Goal: Navigation & Orientation: Find specific page/section

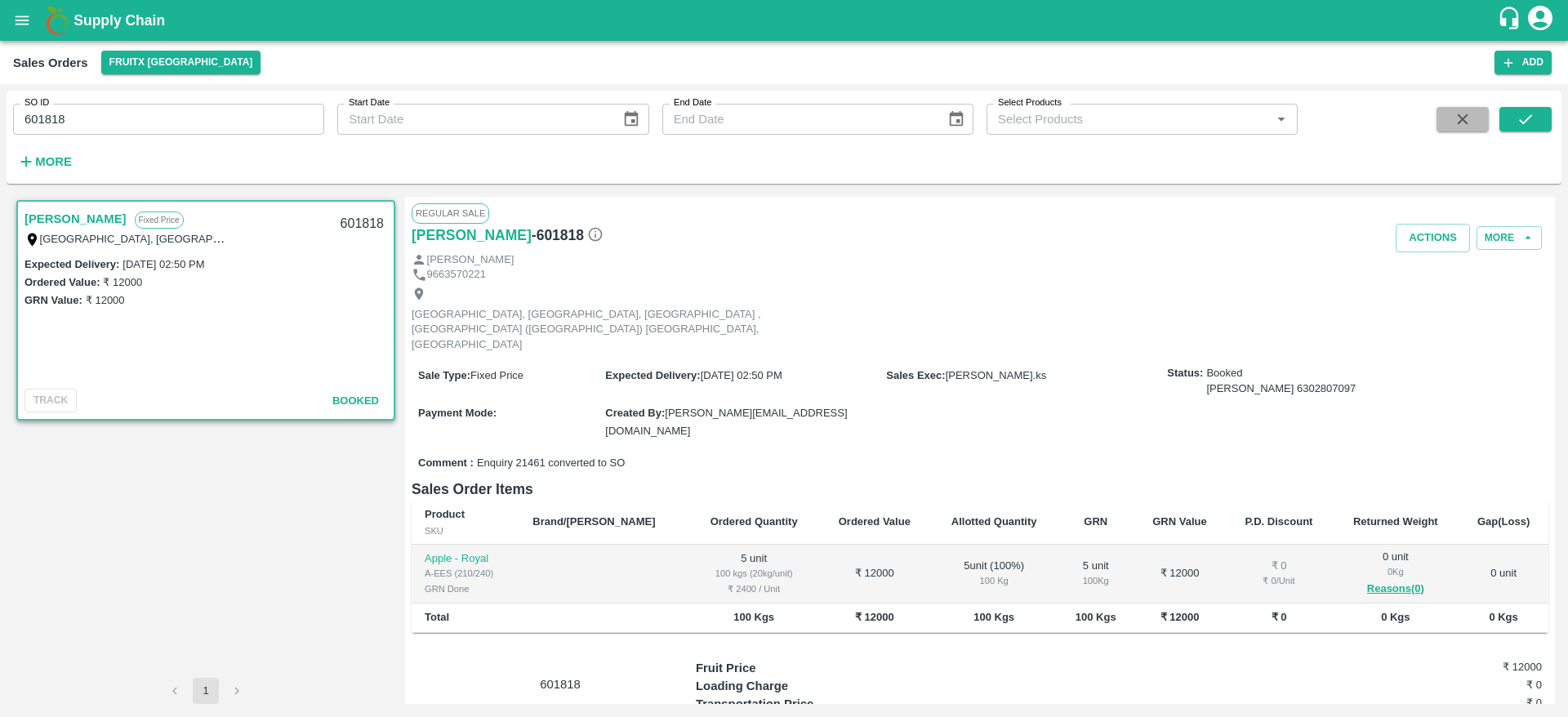
click at [1454, 120] on icon "button" at bounding box center [1463, 119] width 18 height 18
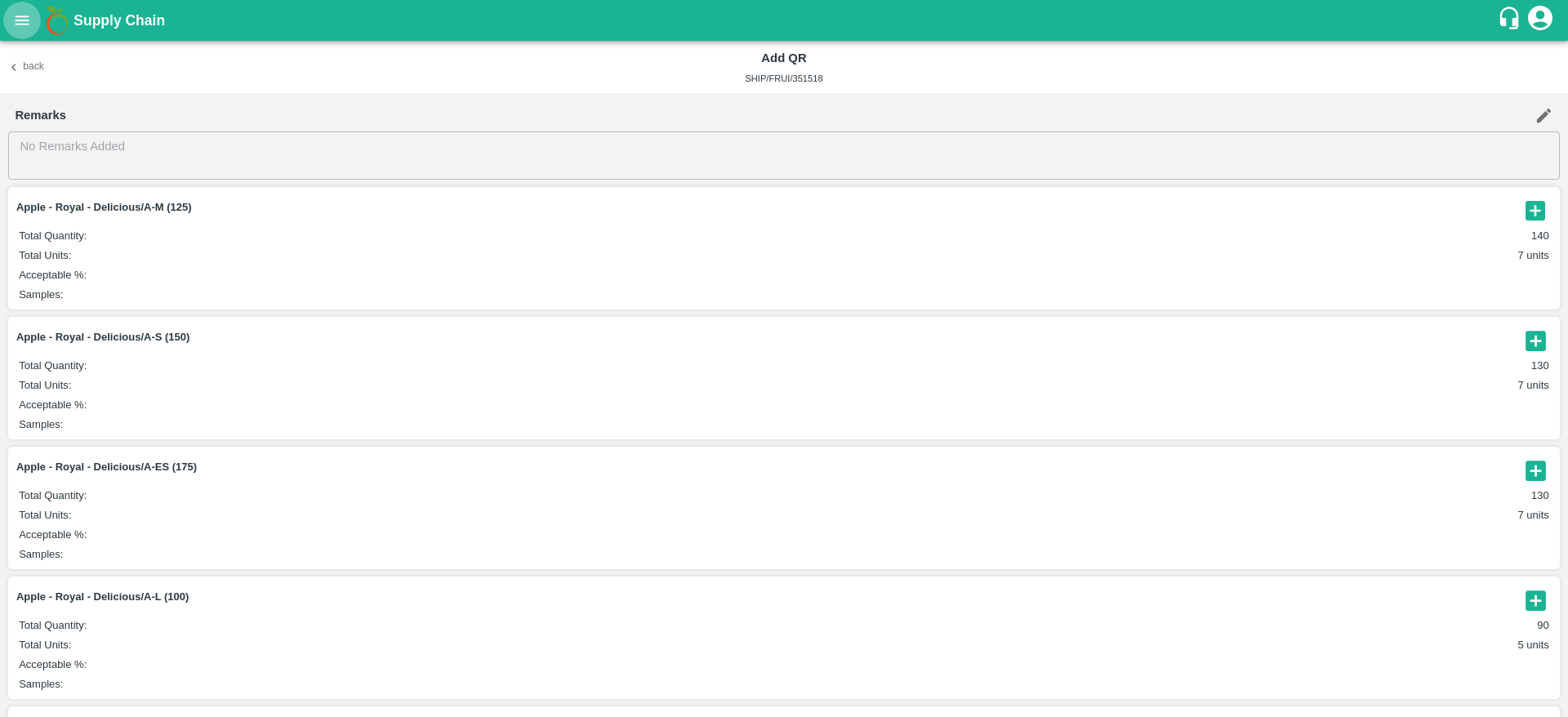
click at [29, 26] on icon "open drawer" at bounding box center [22, 20] width 18 height 18
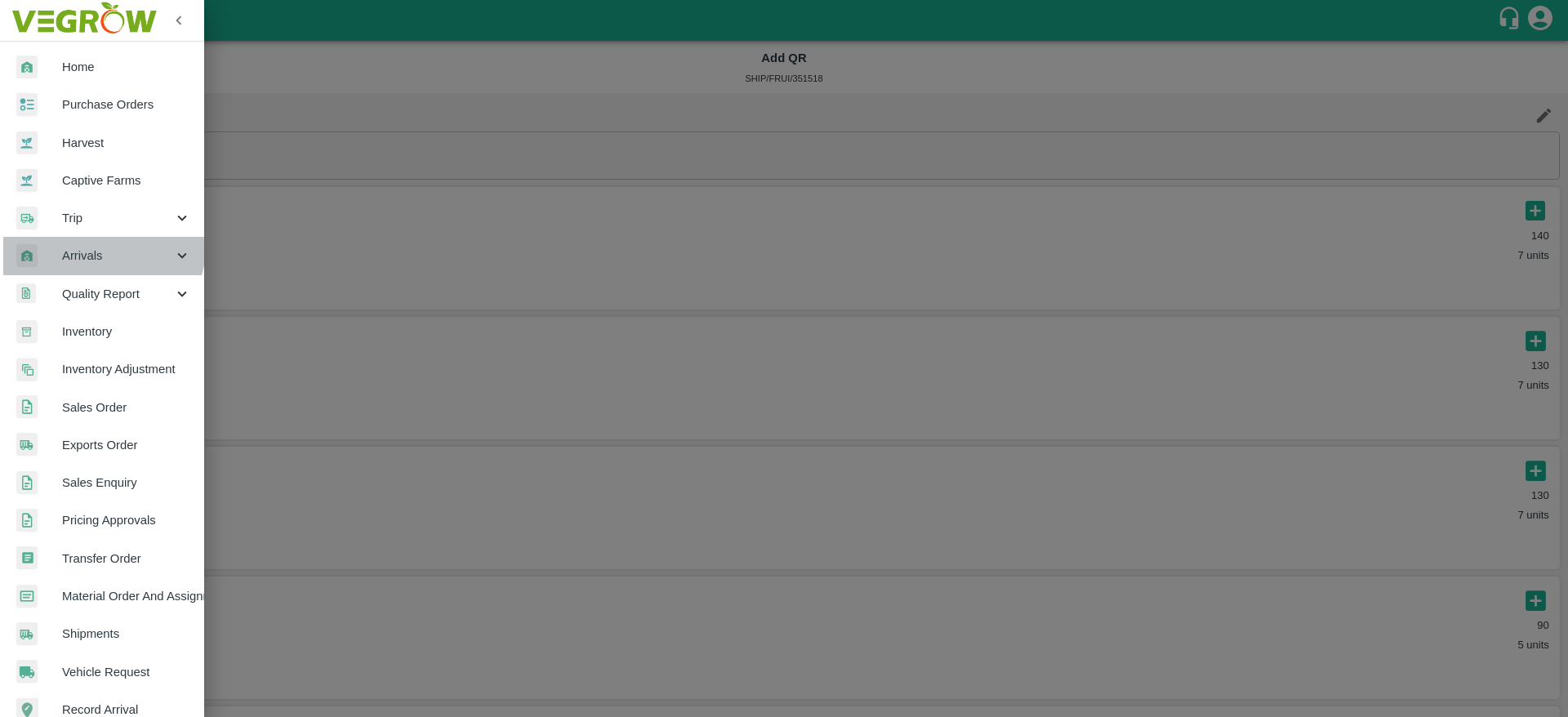
click at [90, 240] on div "Arrivals" at bounding box center [102, 256] width 204 height 37
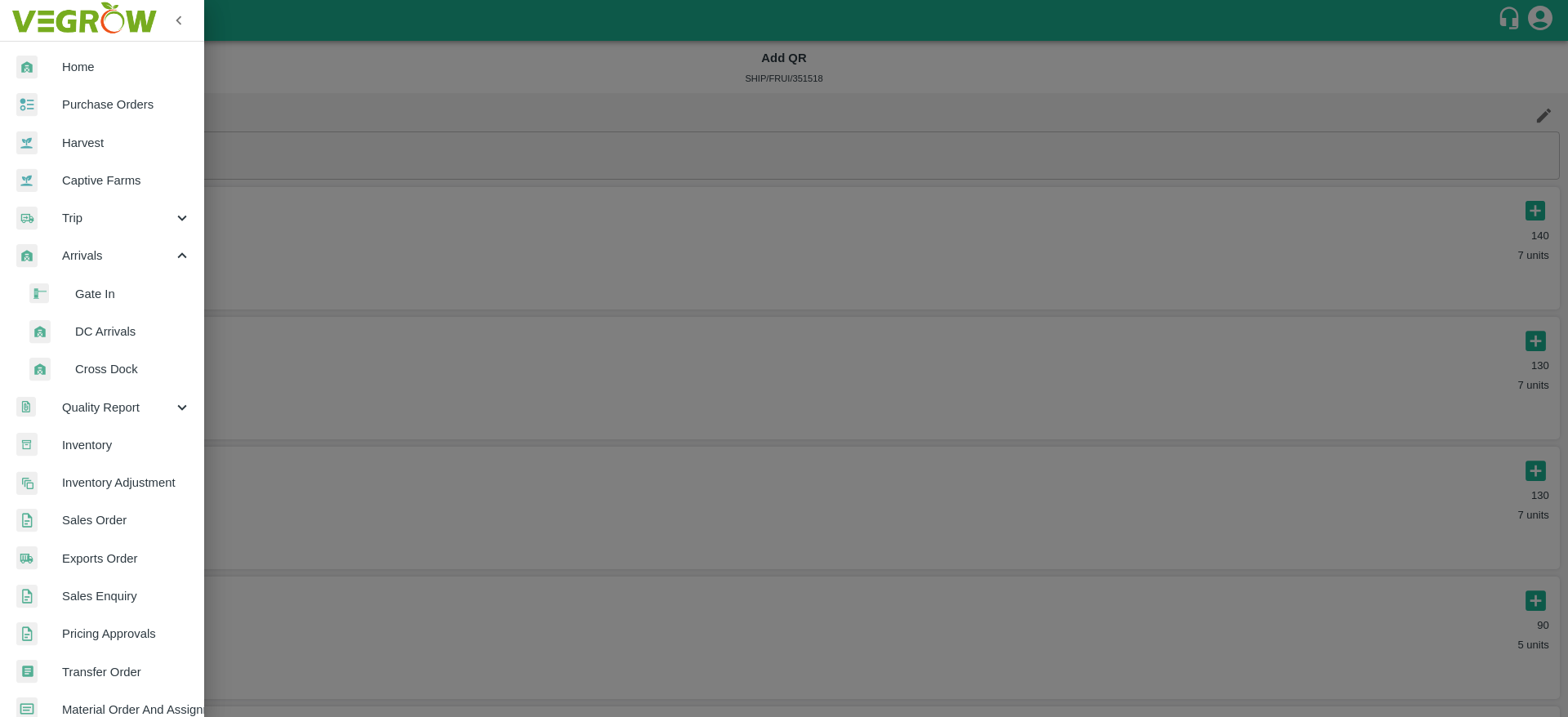
click at [127, 333] on span "DC Arrivals" at bounding box center [133, 331] width 116 height 18
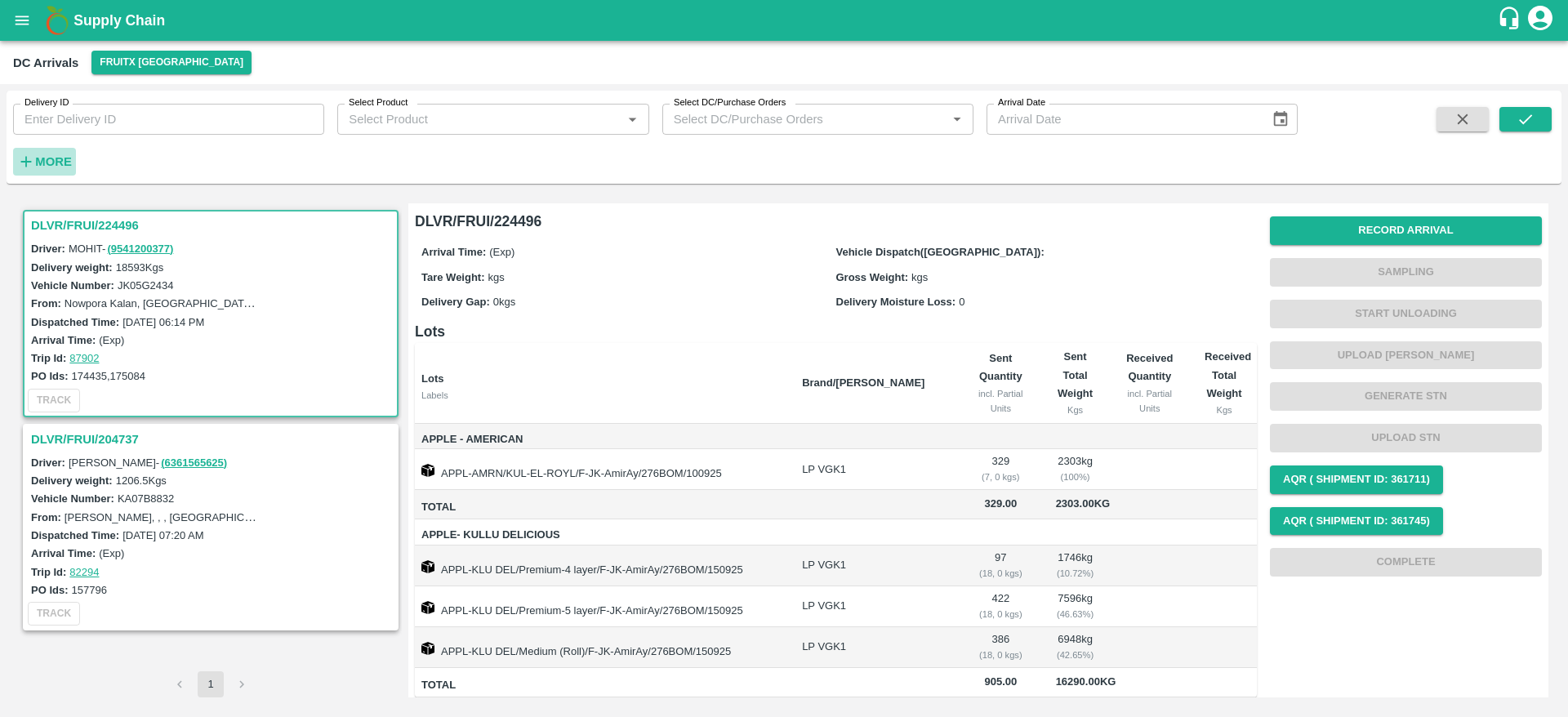
click at [45, 155] on strong "More" at bounding box center [53, 161] width 37 height 13
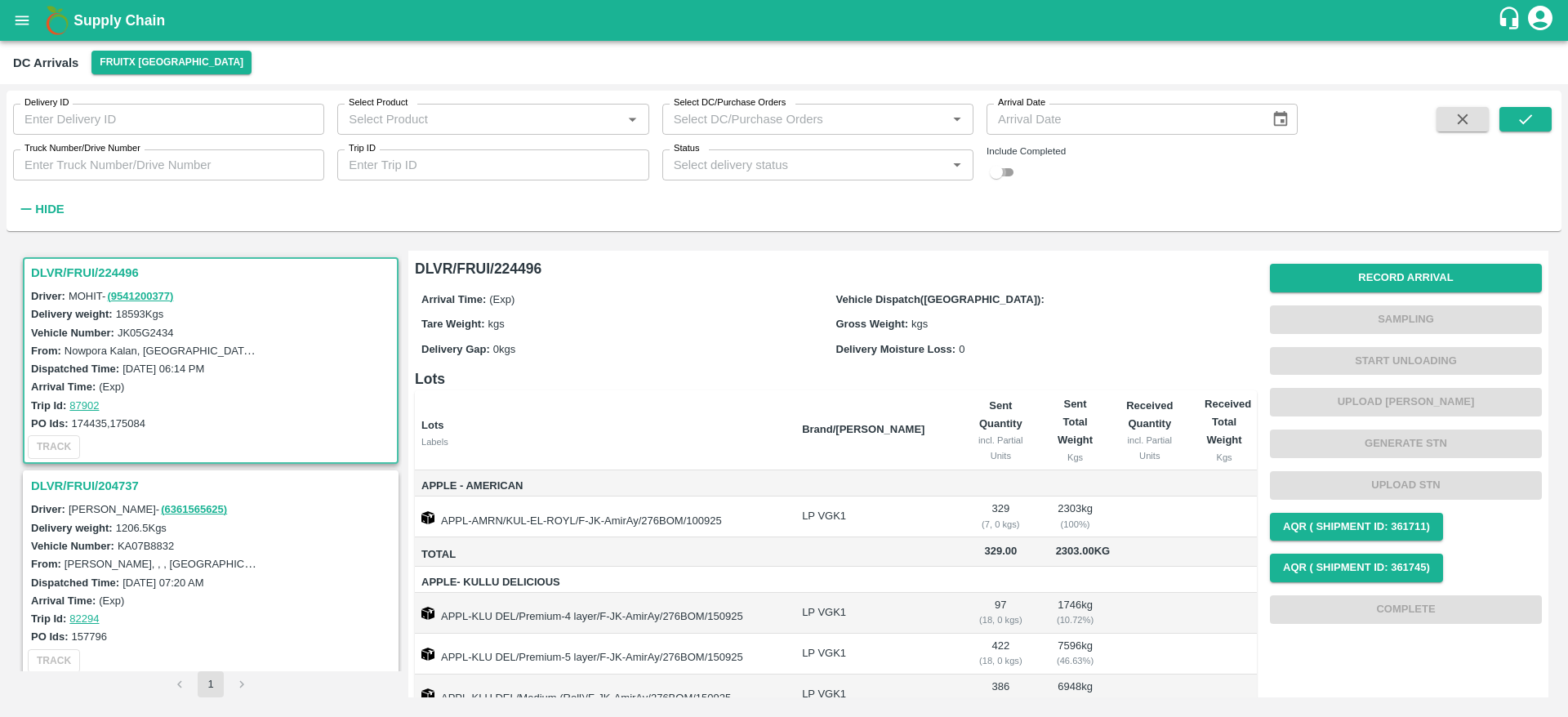
click at [1006, 176] on input "checkbox" at bounding box center [996, 172] width 59 height 20
checkbox input "true"
click at [1513, 113] on button "submit" at bounding box center [1525, 118] width 53 height 24
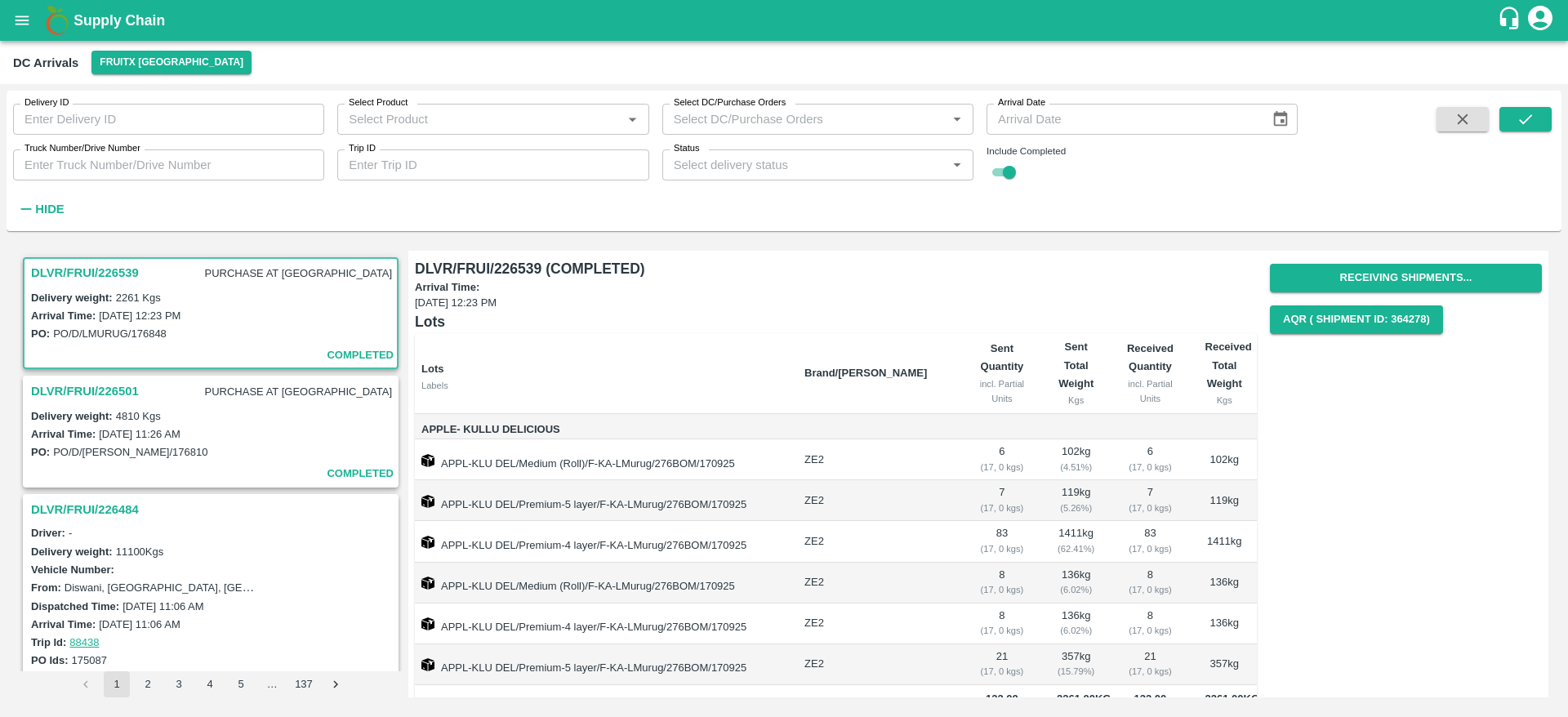
click at [123, 379] on div "DLVR/FRUI/226501 PURCHASE AT DC" at bounding box center [210, 391] width 372 height 29
click at [121, 384] on h3 "DLVR/FRUI/226501" at bounding box center [85, 391] width 108 height 21
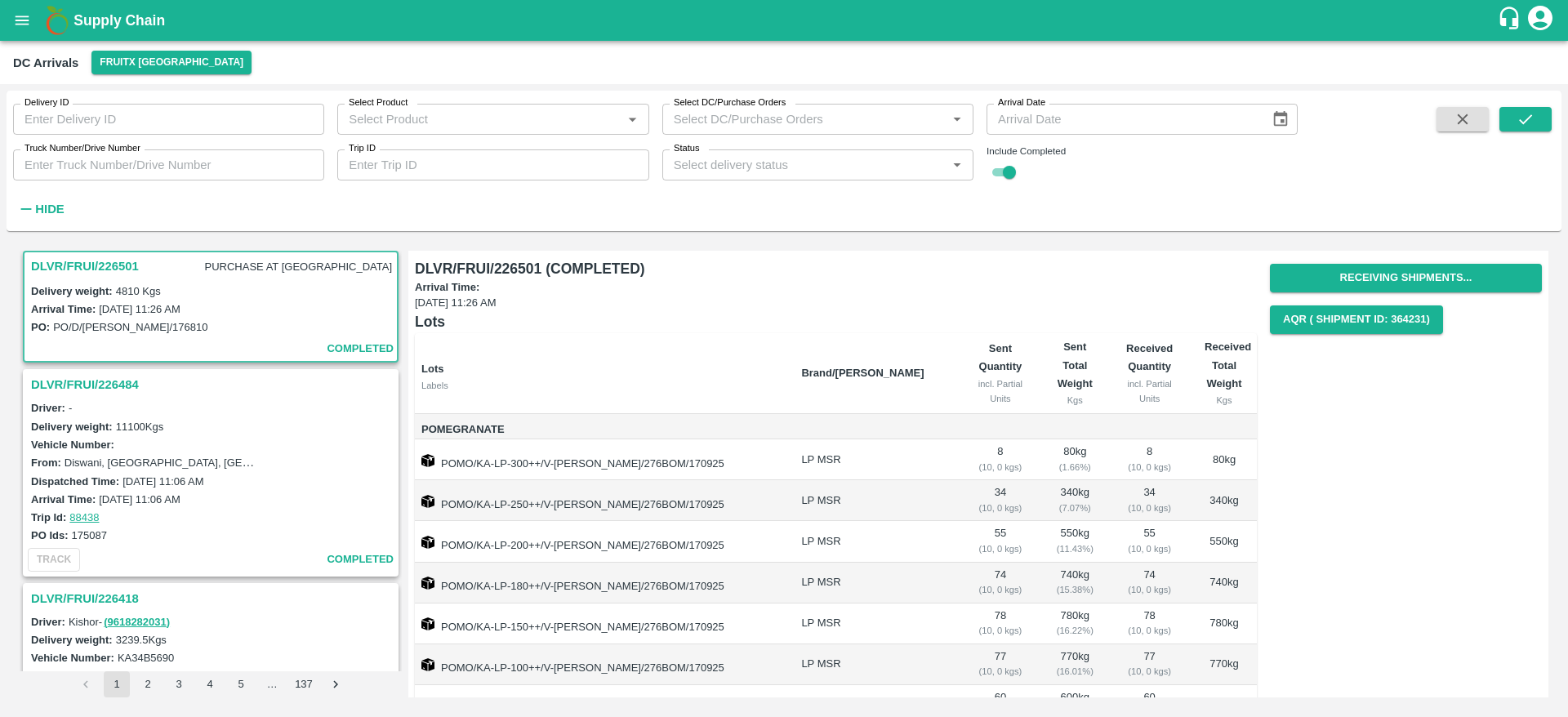
click at [112, 377] on h3 "DLVR/FRUI/226484" at bounding box center [213, 385] width 364 height 21
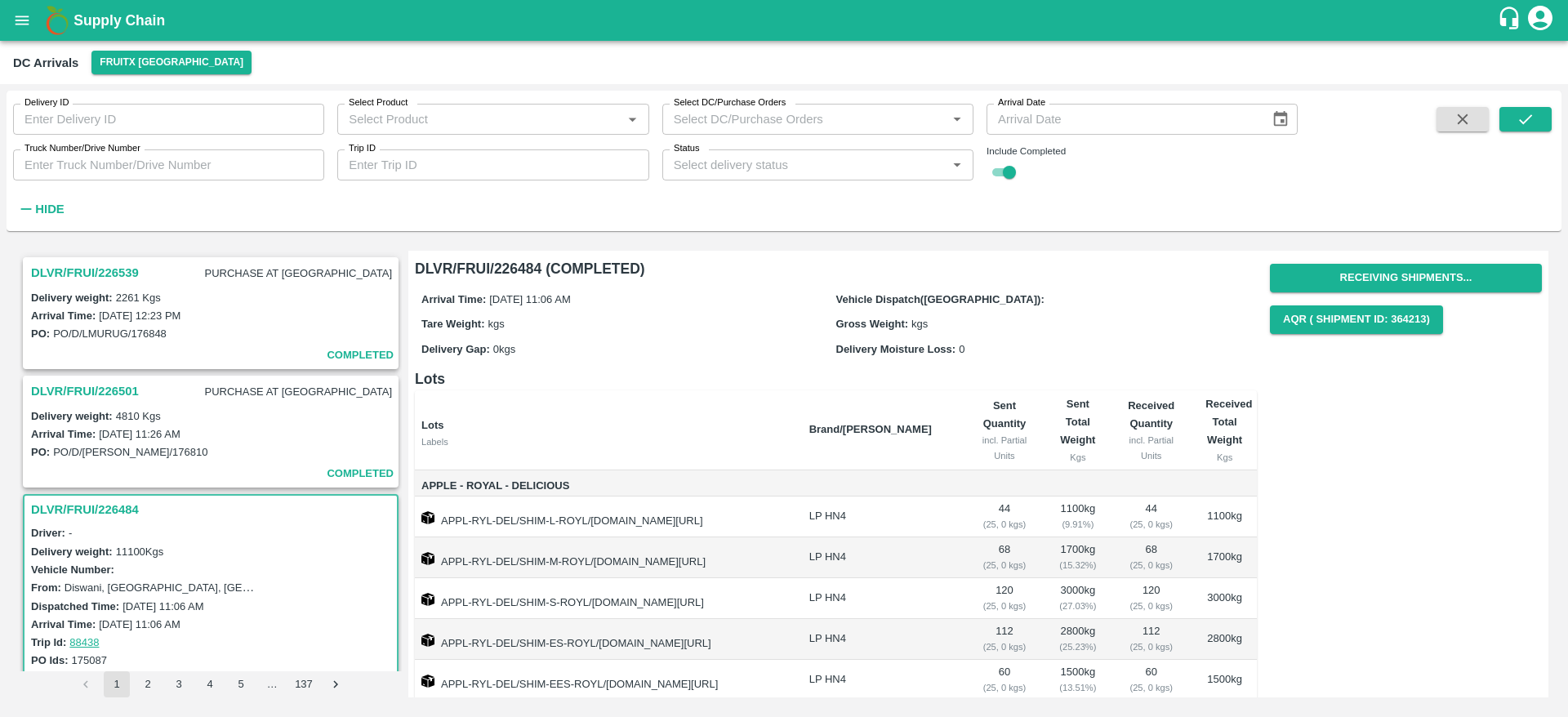
scroll to position [99, 0]
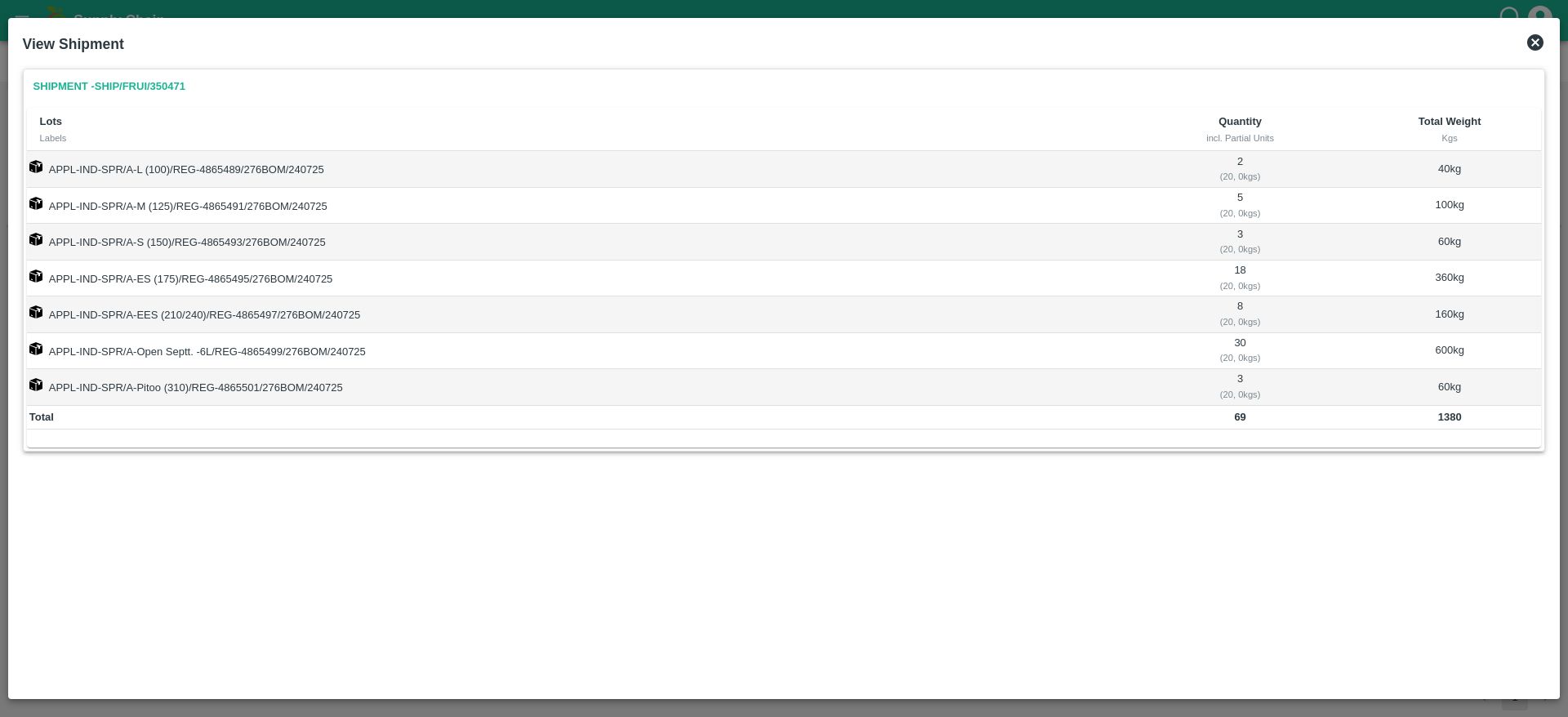
click at [1534, 42] on icon at bounding box center [1535, 43] width 20 height 20
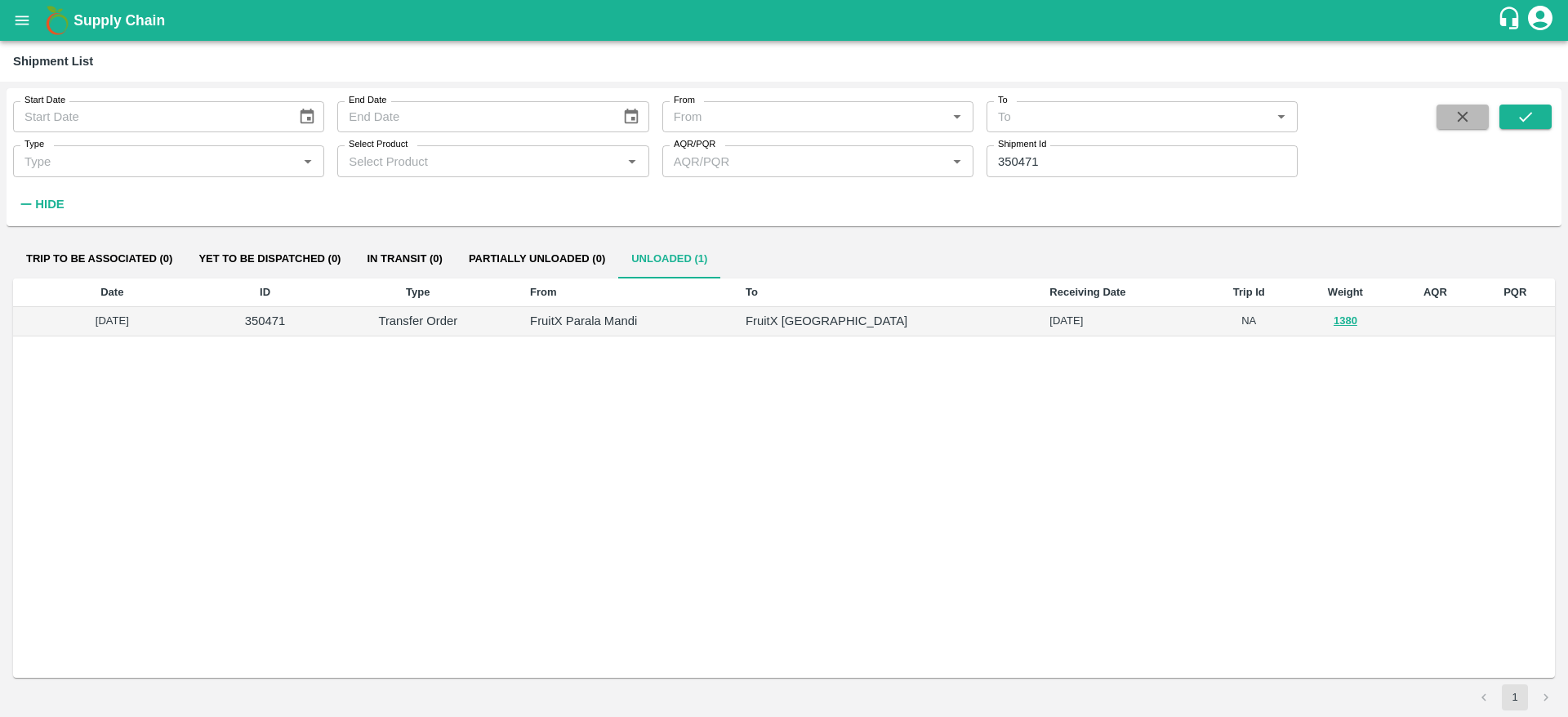
click at [1463, 122] on icon "button" at bounding box center [1463, 117] width 18 height 18
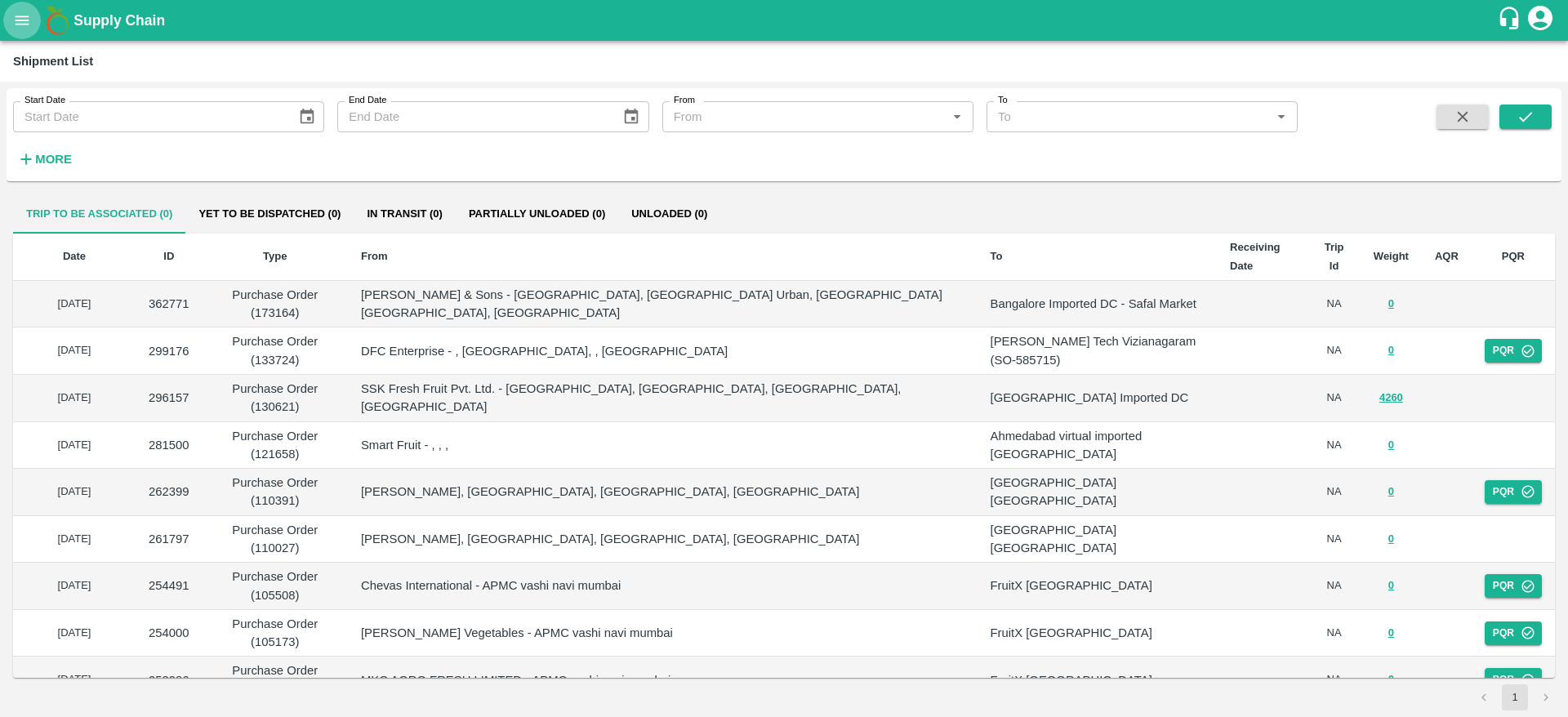
click at [13, 15] on icon "open drawer" at bounding box center [22, 20] width 18 height 18
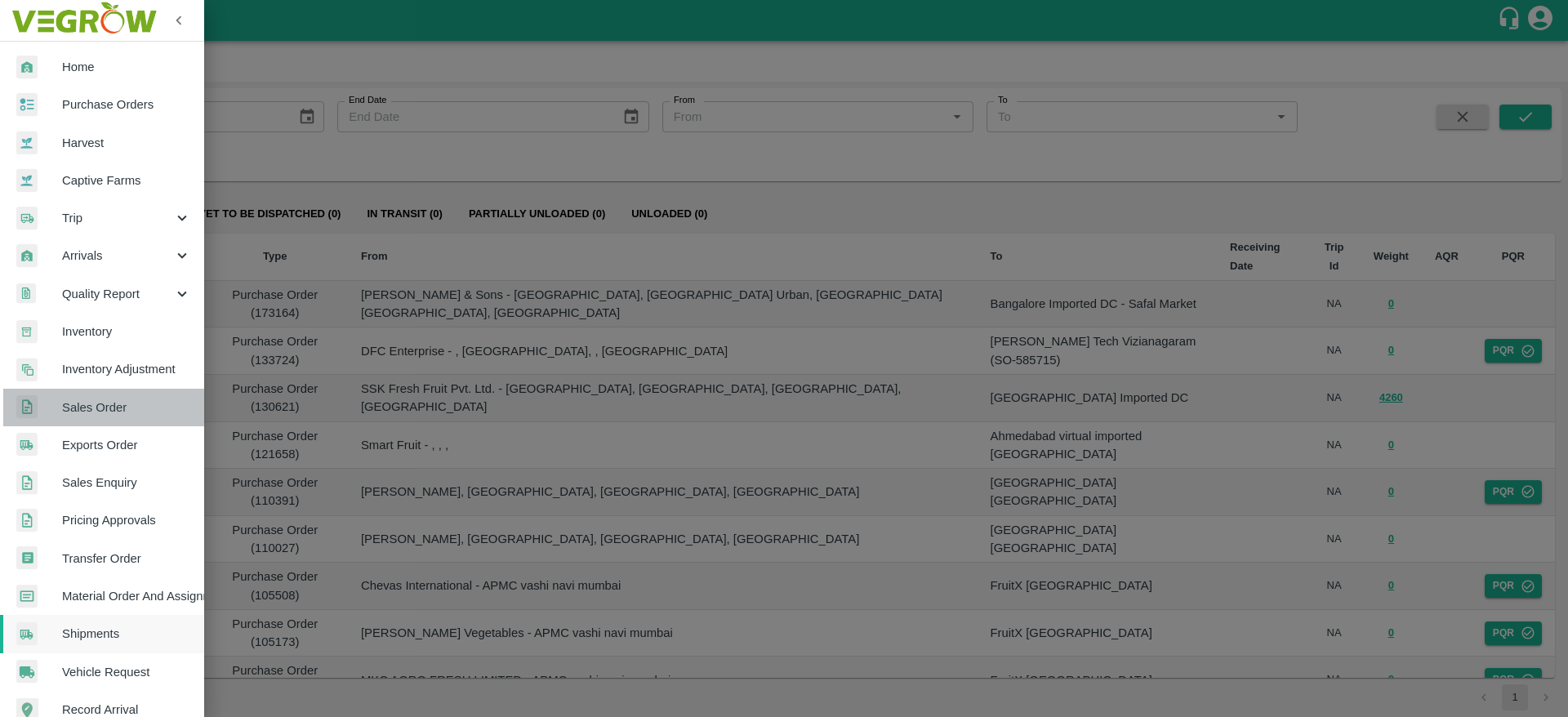
click at [150, 408] on span "Sales Order" at bounding box center [127, 407] width 129 height 18
